Goal: Check status: Check status

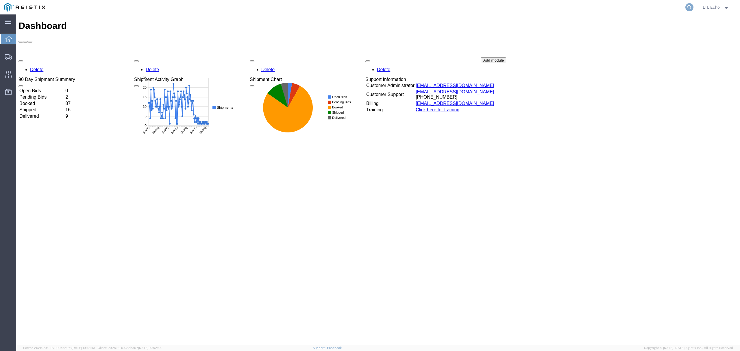
click at [690, 9] on icon at bounding box center [689, 7] width 8 height 8
click at [657, 6] on input "search" at bounding box center [598, 7] width 176 height 14
paste input "512130303"
type input "512130303"
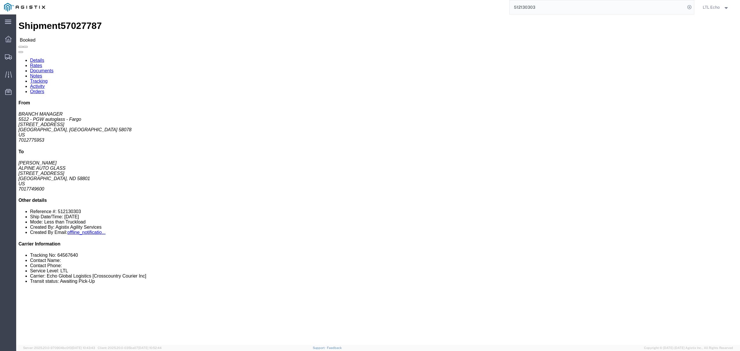
click link "Notes"
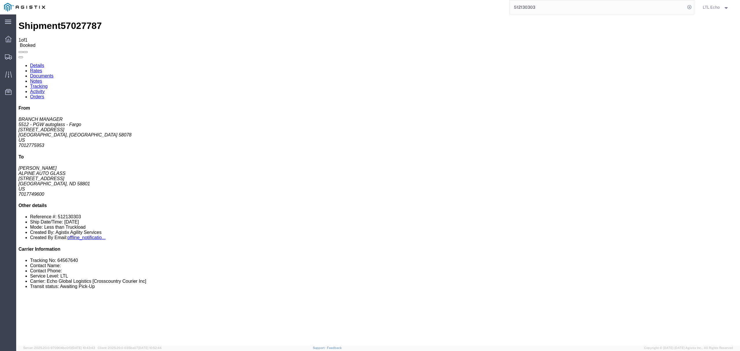
click at [40, 63] on link "Details" at bounding box center [37, 65] width 14 height 5
